Goal: Information Seeking & Learning: Find specific fact

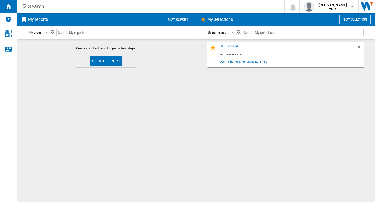
click at [112, 8] on div "Search" at bounding box center [149, 6] width 243 height 7
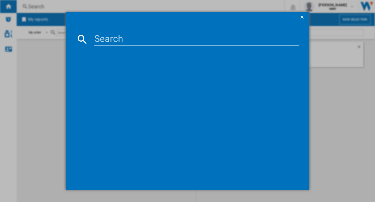
click at [114, 43] on input at bounding box center [196, 39] width 205 height 12
paste input "CANON EOS R5 BLACK 45MPIXELS EMPTY"
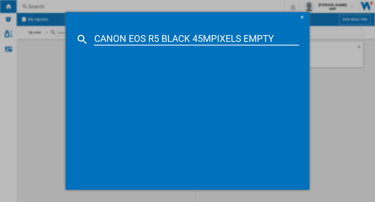
type input "CANON EOS R5 BLACK 45MPIXELS EMPTY"
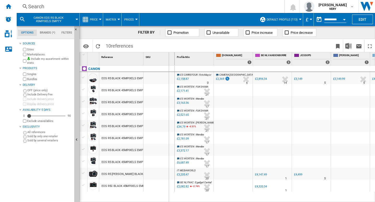
drag, startPoint x: 144, startPoint y: 56, endPoint x: 168, endPoint y: 60, distance: 25.1
click at [168, 60] on div "SKU 1" at bounding box center [158, 58] width 31 height 13
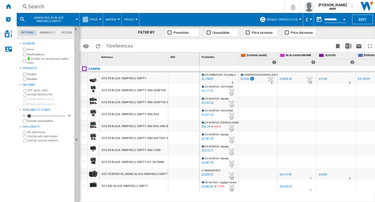
click at [128, 78] on div "EOS R5 BLACK 45MPIXELS EMPTY" at bounding box center [124, 79] width 45 height 12
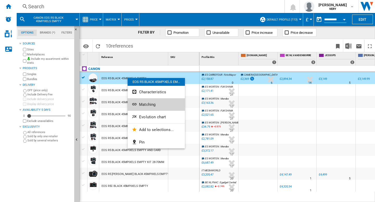
click at [153, 106] on span "Matching" at bounding box center [147, 104] width 16 height 5
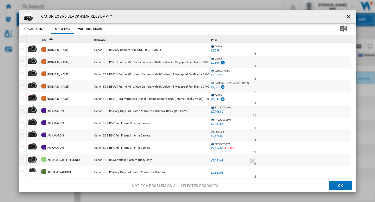
drag, startPoint x: 346, startPoint y: 18, endPoint x: 143, endPoint y: 189, distance: 265.3
click at [346, 18] on ng-md-icon "getI18NText('BUTTONS.CLOSE_DIALOG')" at bounding box center [349, 17] width 6 height 6
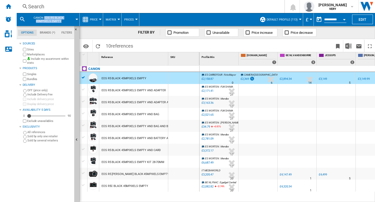
click at [324, 15] on md-datepicker "**********" at bounding box center [332, 19] width 37 height 10
click at [330, 7] on span "shalini weerasinghe" at bounding box center [332, 4] width 28 height 5
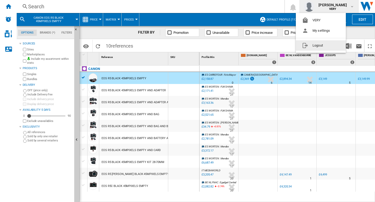
click at [321, 48] on button "Logout" at bounding box center [321, 45] width 50 height 10
